Goal: Task Accomplishment & Management: Manage account settings

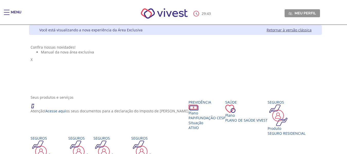
click at [4, 11] on div "Main header" at bounding box center [7, 15] width 6 height 10
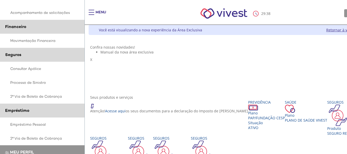
scroll to position [129, 0]
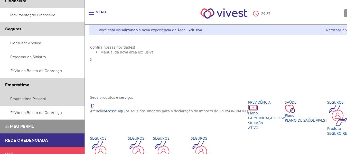
click at [44, 98] on link "Empréstimo Pessoal" at bounding box center [42, 99] width 85 height 14
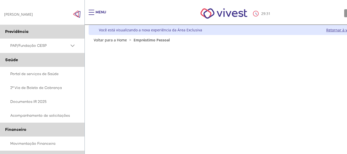
click at [89, 11] on div "Main header" at bounding box center [92, 15] width 6 height 10
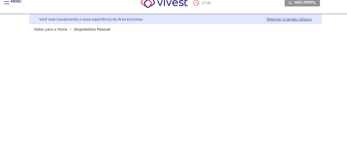
scroll to position [86, 0]
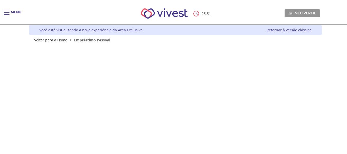
click at [6, 11] on div "Main header" at bounding box center [7, 15] width 6 height 10
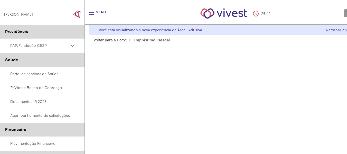
click at [92, 12] on div "Main header" at bounding box center [92, 15] width 6 height 10
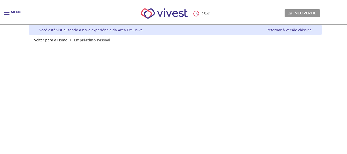
click at [2, 8] on nav "25 : 41 Meu perfil Alterar Senha Sair" at bounding box center [173, 14] width 347 height 22
click at [5, 10] on span "Main header" at bounding box center [7, 10] width 6 height 1
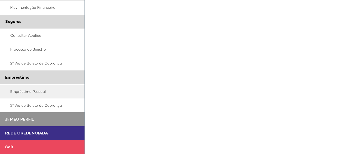
scroll to position [129, 0]
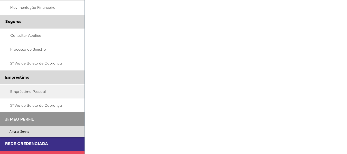
click at [28, 118] on span "Meu perfil" at bounding box center [22, 118] width 24 height 5
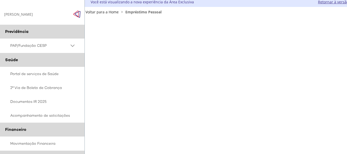
scroll to position [0, 8]
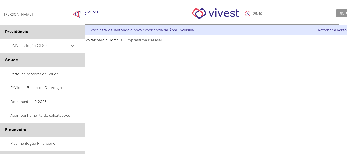
click at [322, 30] on link "Retornar à versão clássica" at bounding box center [340, 30] width 45 height 5
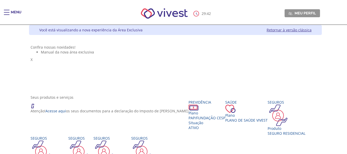
click at [8, 13] on div "Main header" at bounding box center [7, 15] width 6 height 10
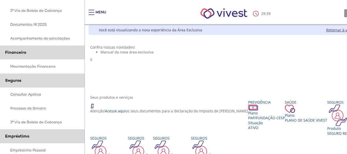
scroll to position [136, 0]
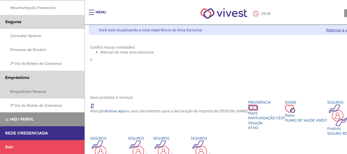
click at [42, 93] on link "Empréstimo Pessoal" at bounding box center [42, 92] width 85 height 14
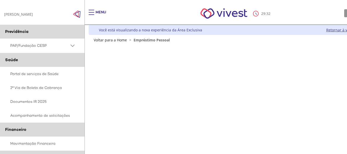
click at [90, 12] on div "Main header" at bounding box center [92, 15] width 6 height 10
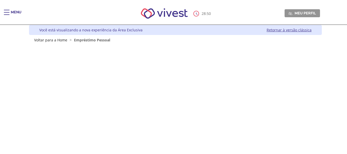
click at [298, 30] on link "Retornar à versão clássica" at bounding box center [289, 30] width 45 height 5
